Goal: Task Accomplishment & Management: Manage account settings

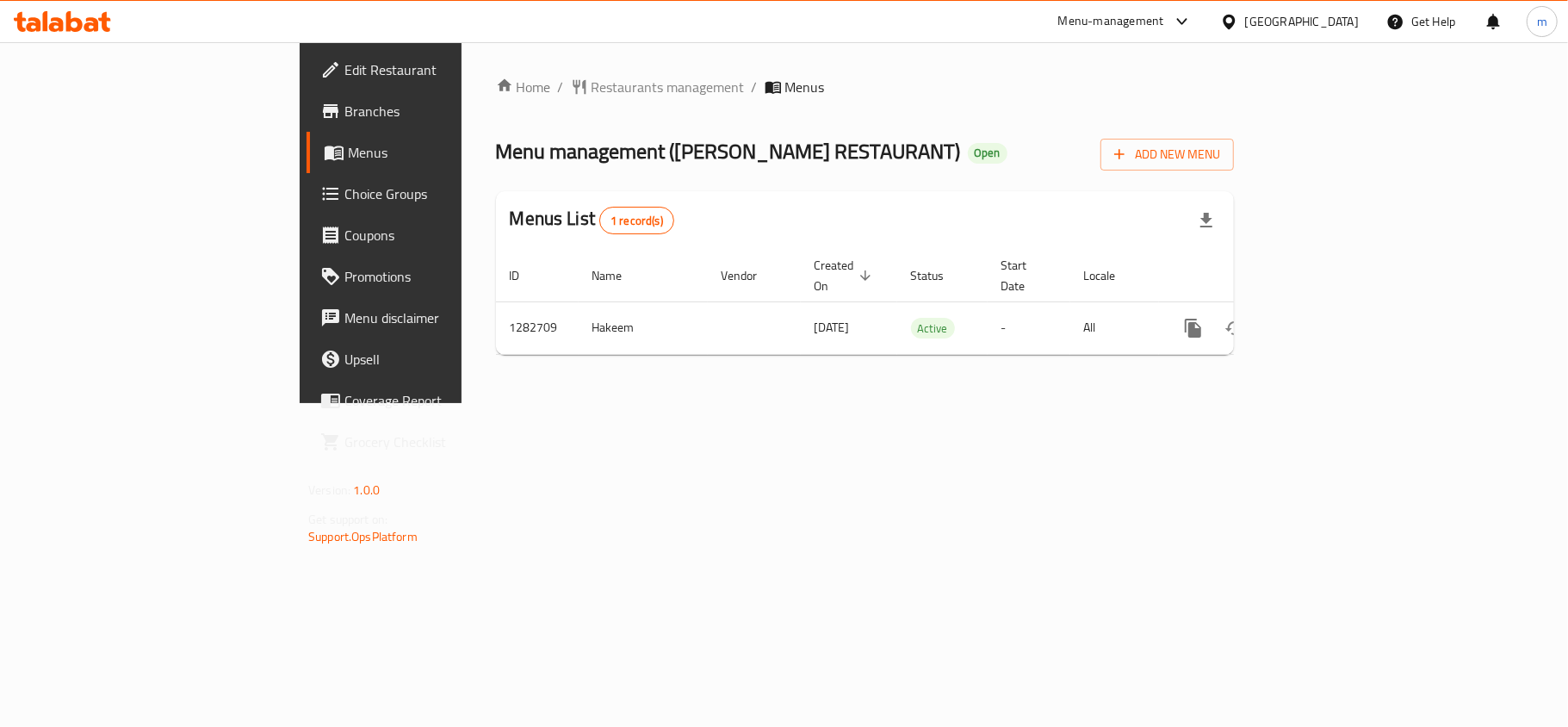
click at [344, 184] on span "Choice Groups" at bounding box center [446, 193] width 204 height 21
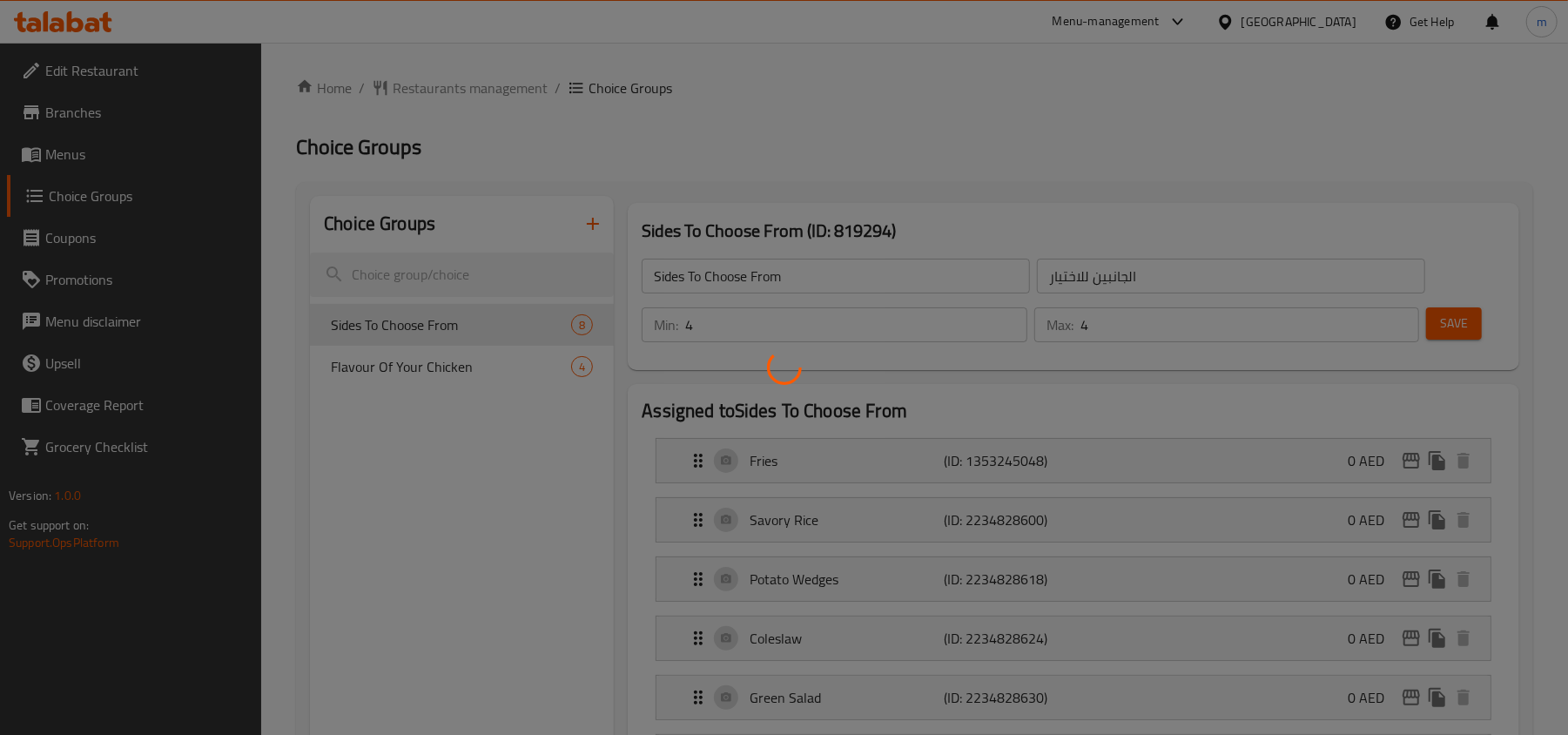
click at [423, 374] on div at bounding box center [784, 367] width 1568 height 735
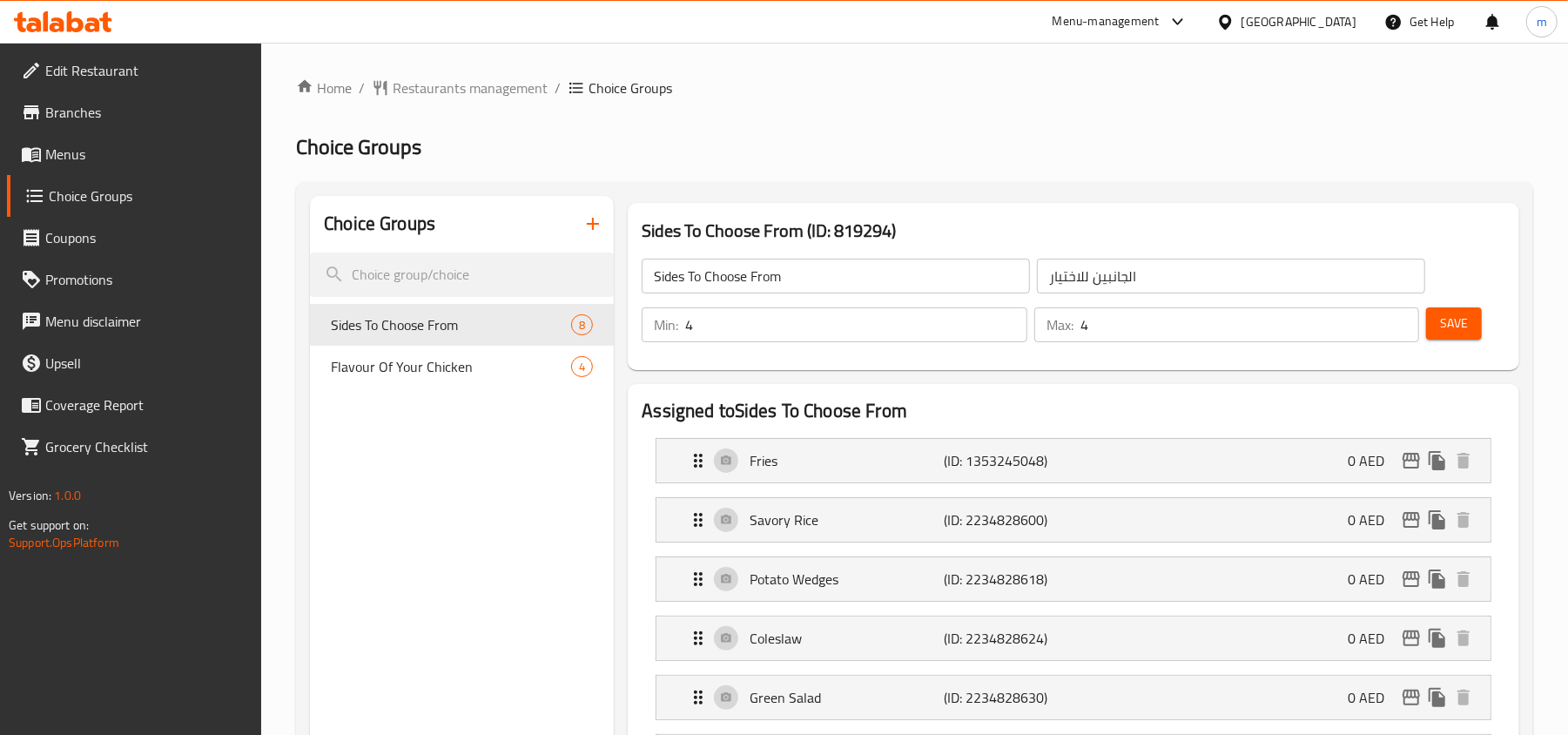
click at [423, 374] on span "Flavour Of Your Chicken" at bounding box center [451, 366] width 240 height 21
type input "Flavour Of Your Chicken"
type input "نكهة دجاجك"
type input "1"
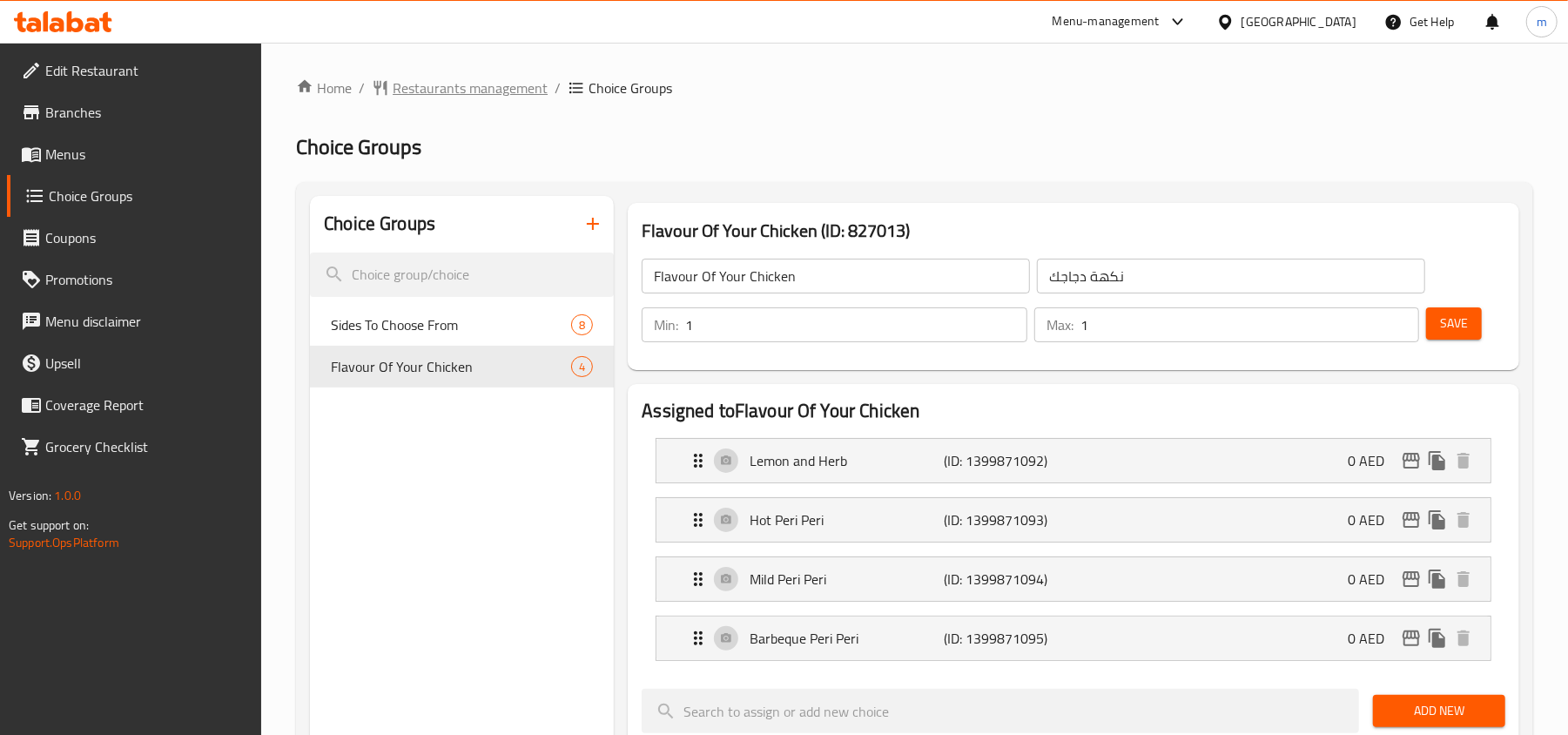
click at [512, 95] on span "Restaurants management" at bounding box center [470, 88] width 155 height 21
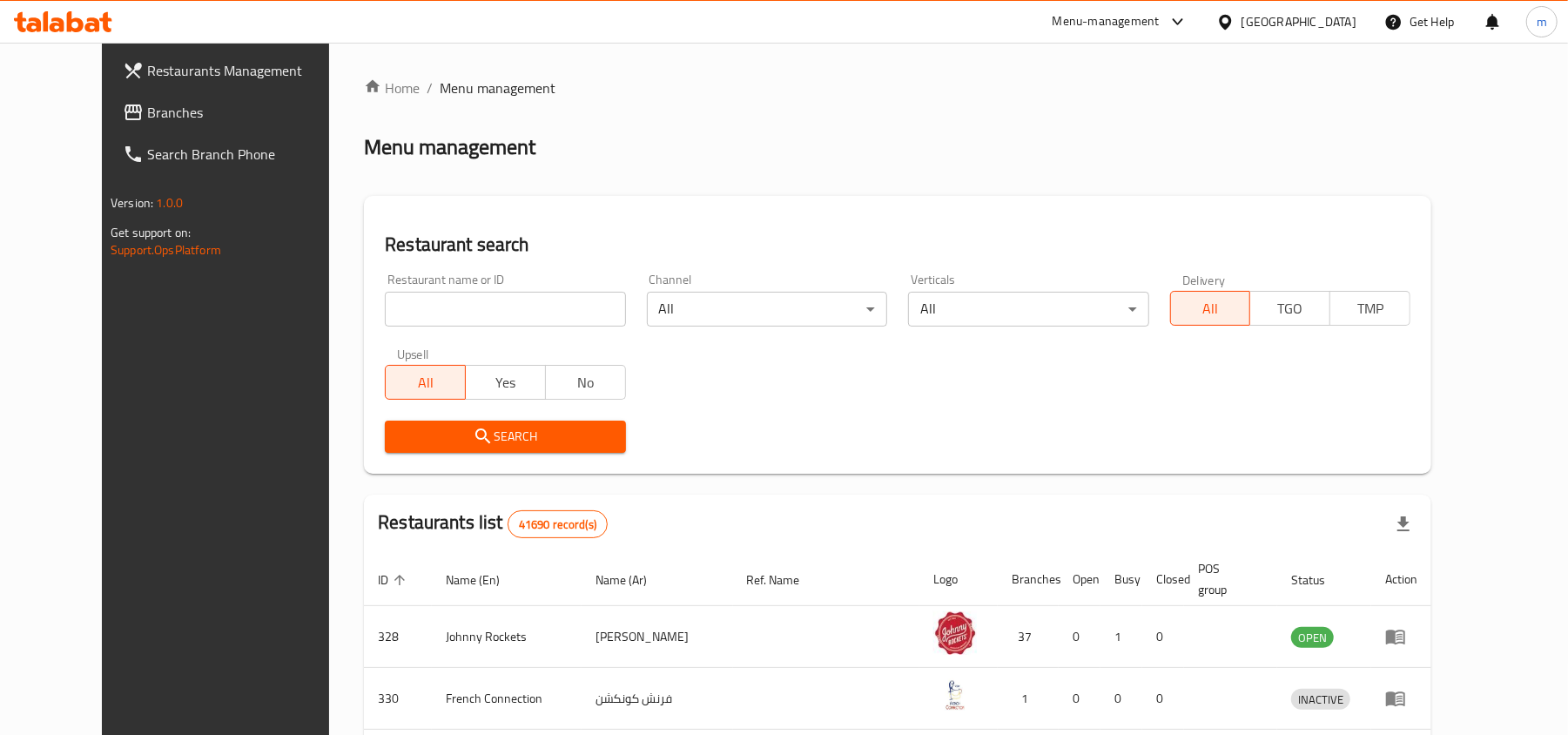
click at [147, 120] on span "Branches" at bounding box center [249, 112] width 203 height 21
